Goal: Ask a question: Seek information or help from site administrators or community

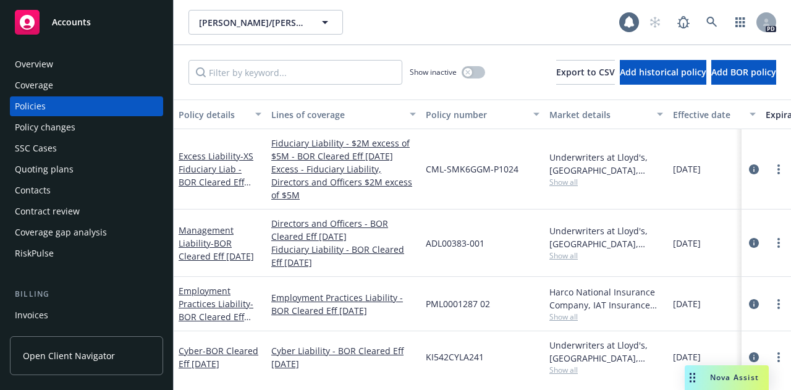
click at [731, 380] on span "Nova Assist" at bounding box center [734, 377] width 49 height 11
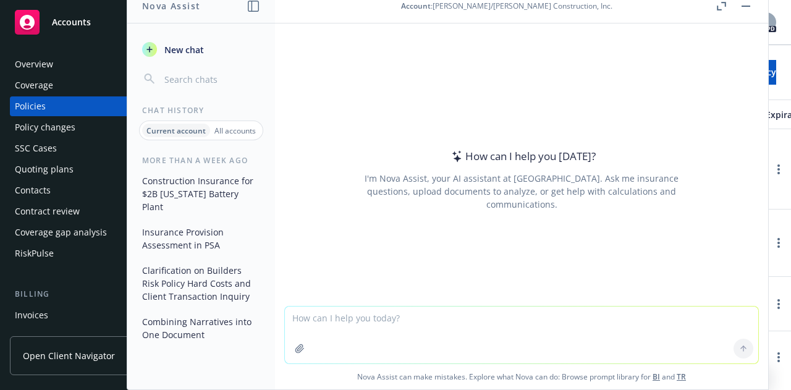
click at [295, 346] on icon "button" at bounding box center [300, 348] width 10 height 10
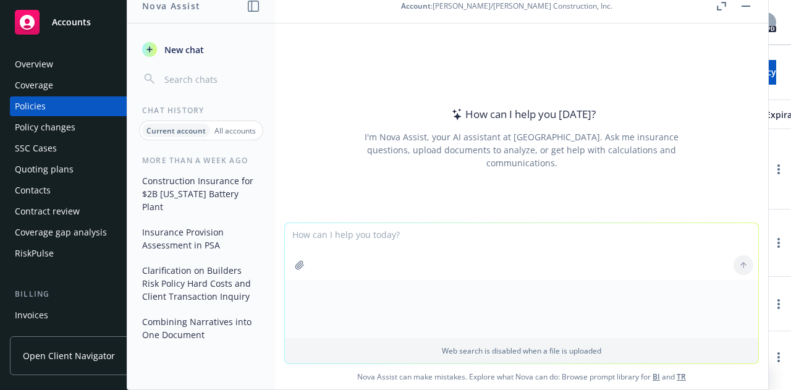
click at [498, 237] on textarea at bounding box center [521, 251] width 473 height 57
click at [322, 321] on div "PDF" at bounding box center [314, 303] width 42 height 42
click at [325, 237] on textarea at bounding box center [521, 251] width 473 height 57
type textarea "Give me a quick break down of the options in this proposal"
click at [742, 263] on icon at bounding box center [743, 265] width 9 height 9
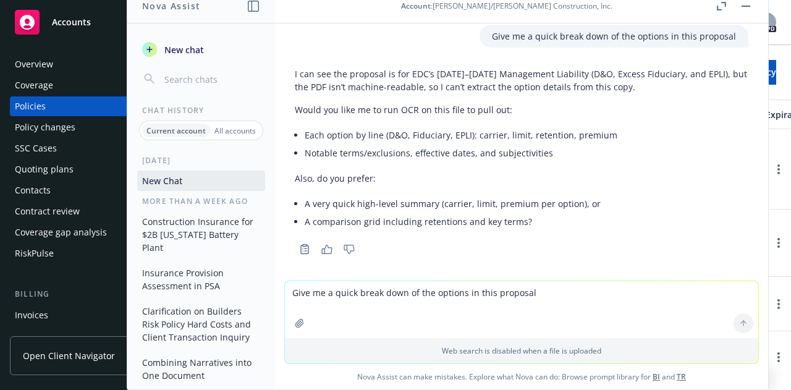
scroll to position [51, 0]
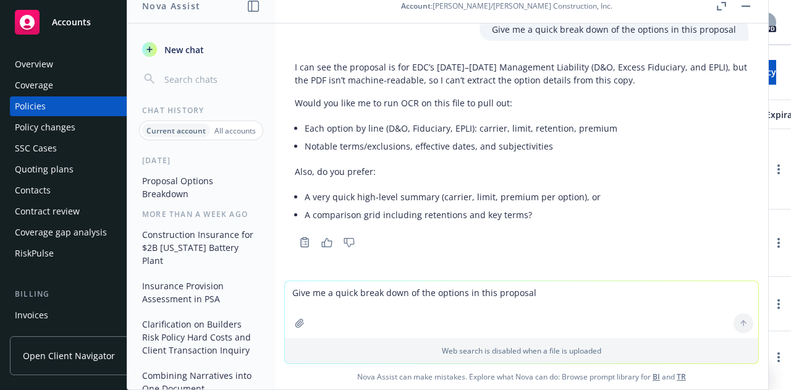
click at [322, 296] on textarea "Give me a quick break down of the options in this proposal" at bounding box center [521, 309] width 473 height 57
type textarea "the first one"
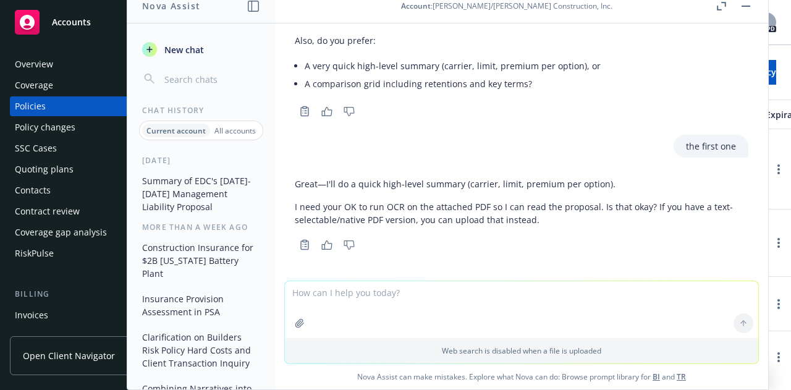
scroll to position [185, 0]
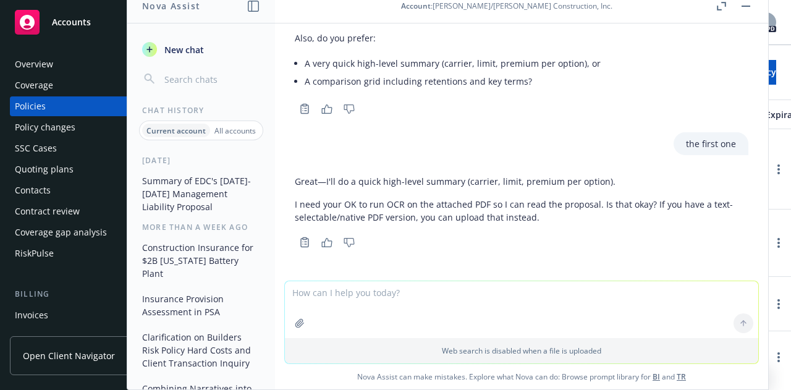
click at [322, 296] on textarea at bounding box center [521, 309] width 473 height 57
type textarea "What is a oCR"
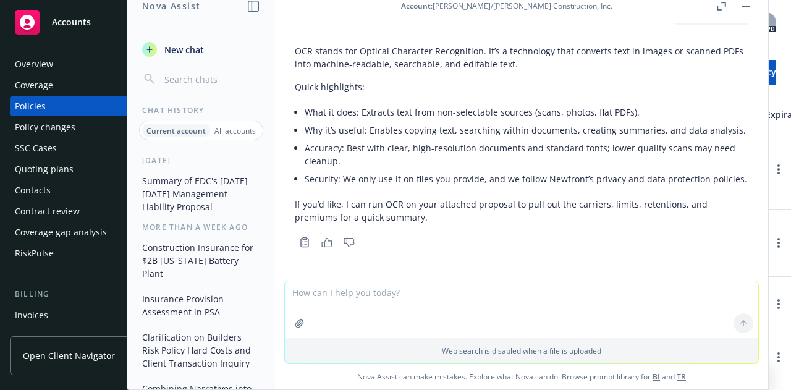
scroll to position [461, 0]
type textarea "Please do"
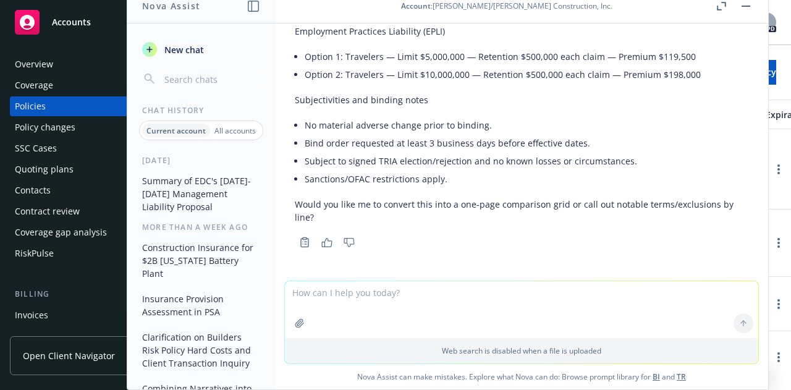
scroll to position [1017, 0]
click at [309, 288] on textarea at bounding box center [521, 309] width 473 height 57
type textarea "No"
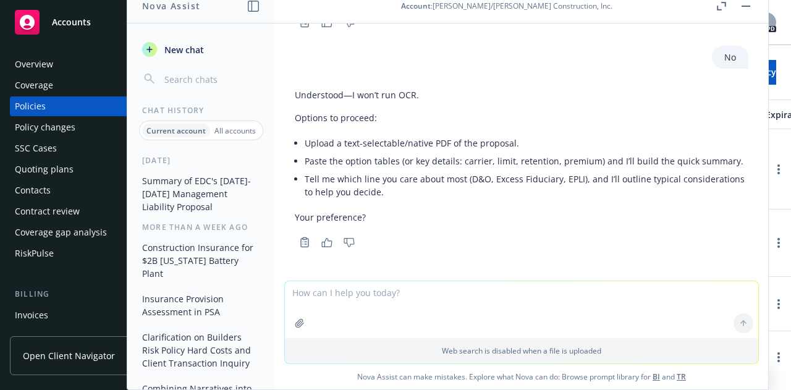
scroll to position [1237, 0]
